Goal: Navigation & Orientation: Find specific page/section

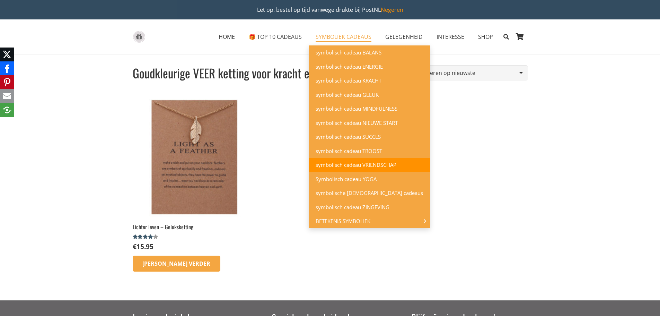
click at [352, 166] on span "symbolisch cadeau VRIENDSCHAP" at bounding box center [356, 164] width 81 height 7
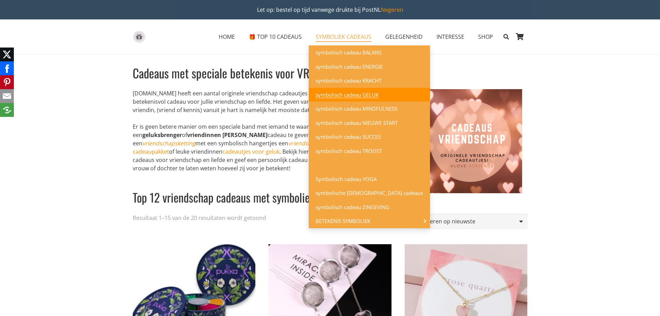
click at [356, 90] on link "symbolisch cadeau GELUK" at bounding box center [369, 95] width 121 height 14
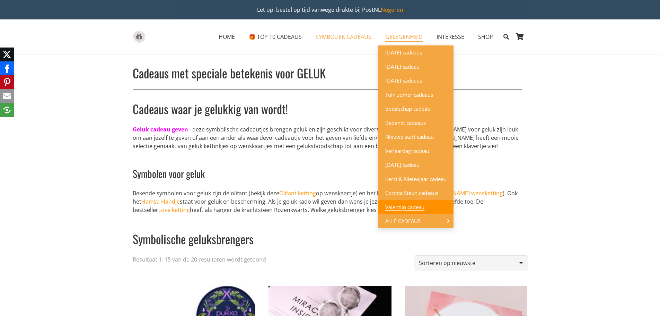
click at [417, 205] on span "Valentijn cadeau" at bounding box center [404, 206] width 39 height 7
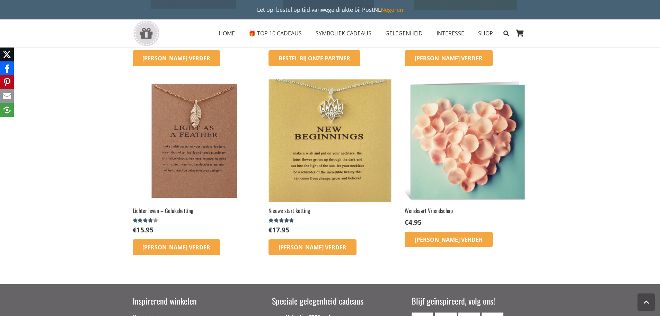
scroll to position [797, 0]
